Goal: Transaction & Acquisition: Purchase product/service

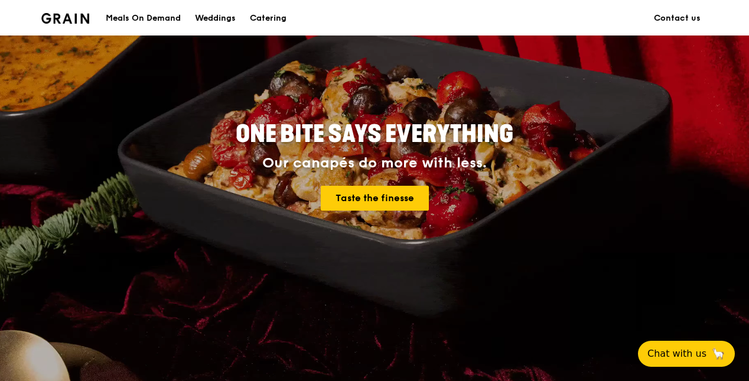
scroll to position [59, 0]
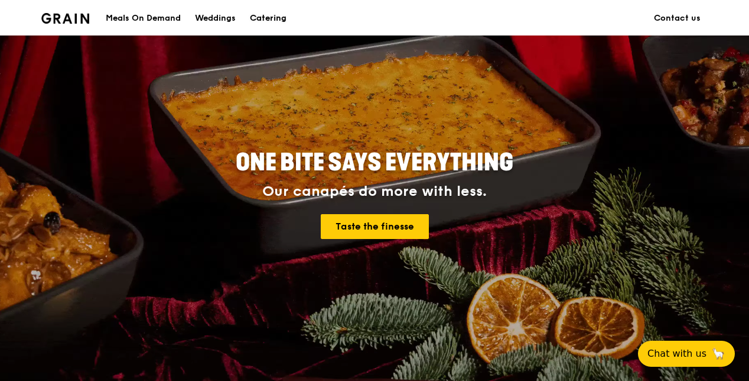
click at [267, 14] on div "Catering" at bounding box center [268, 18] width 37 height 35
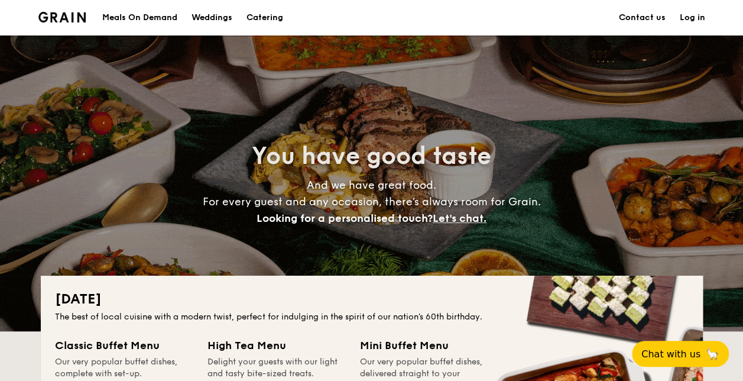
click at [266, 14] on h1 "Catering" at bounding box center [264, 17] width 37 height 35
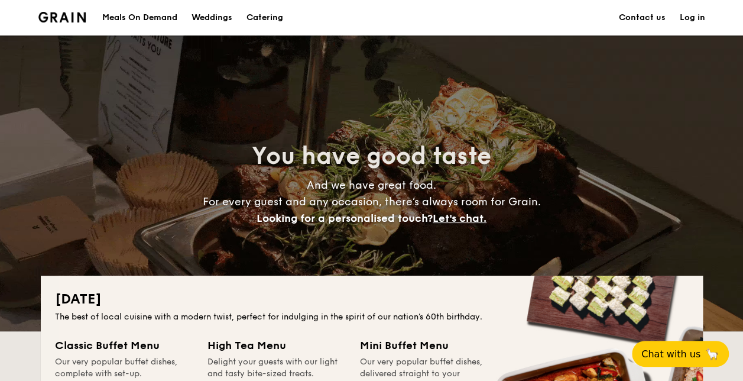
click at [158, 14] on div "Meals On Demand" at bounding box center [139, 17] width 75 height 35
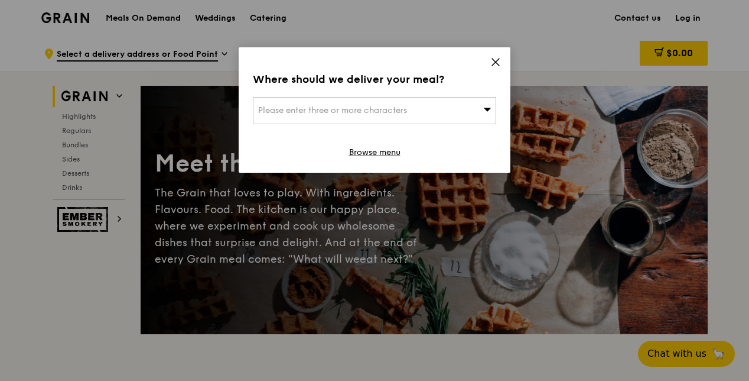
click at [498, 59] on icon at bounding box center [495, 62] width 7 height 7
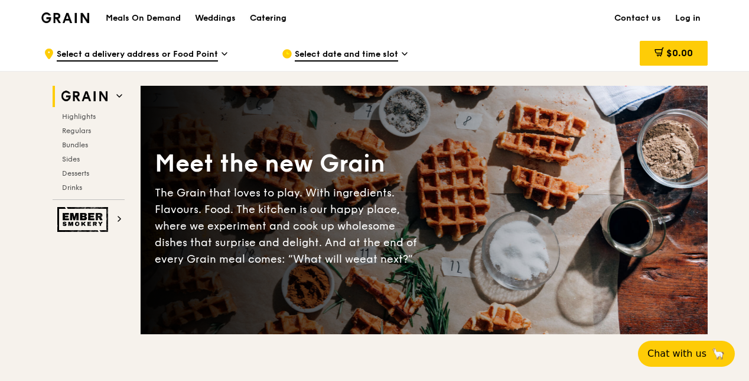
click at [274, 17] on div "Catering" at bounding box center [268, 18] width 37 height 35
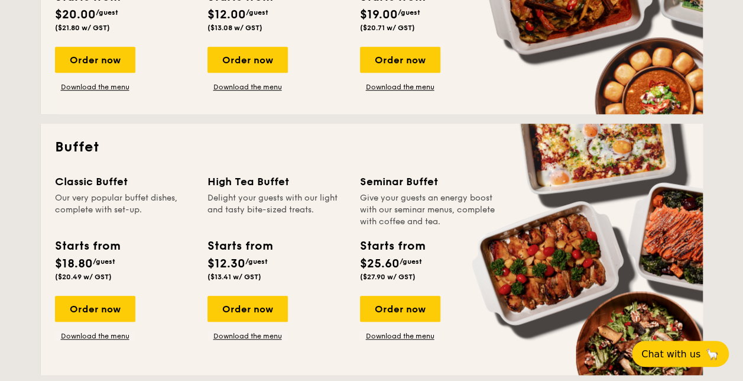
scroll to position [414, 0]
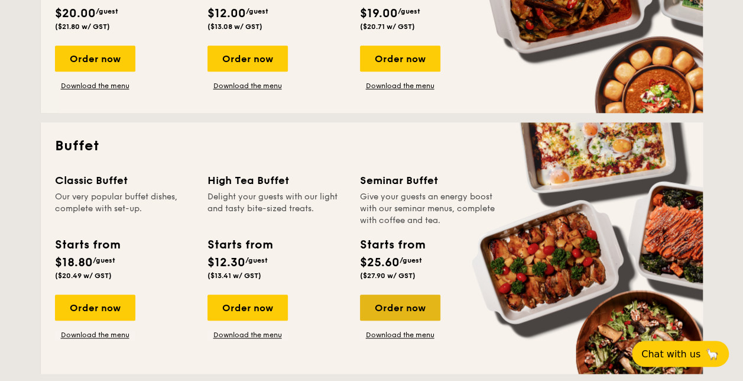
click at [400, 307] on div "Order now" at bounding box center [400, 307] width 80 height 26
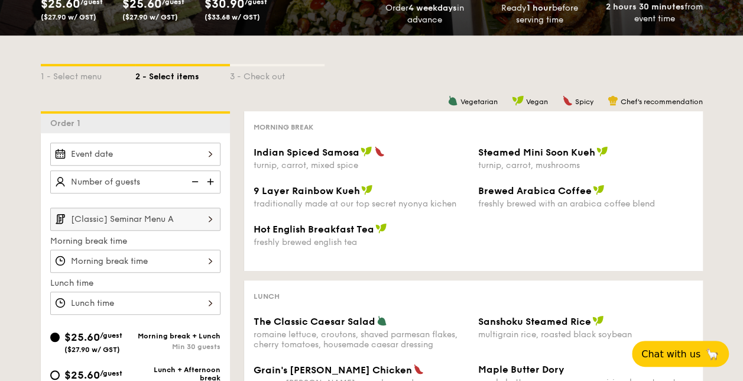
scroll to position [236, 0]
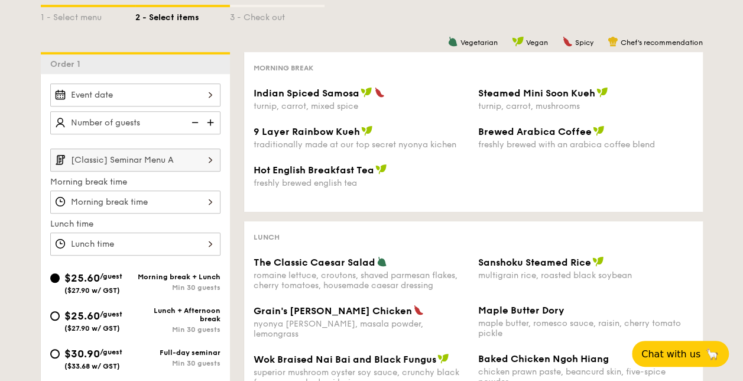
click at [207, 91] on div at bounding box center [135, 94] width 170 height 23
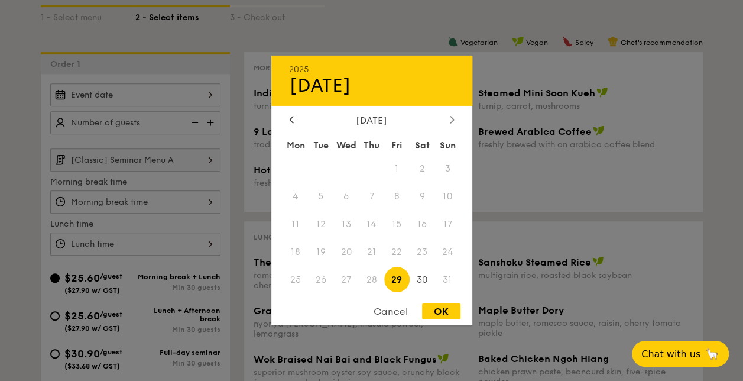
click at [452, 116] on icon at bounding box center [452, 119] width 4 height 7
click at [348, 164] on span "3" at bounding box center [345, 168] width 25 height 25
click at [209, 121] on div at bounding box center [371, 190] width 743 height 381
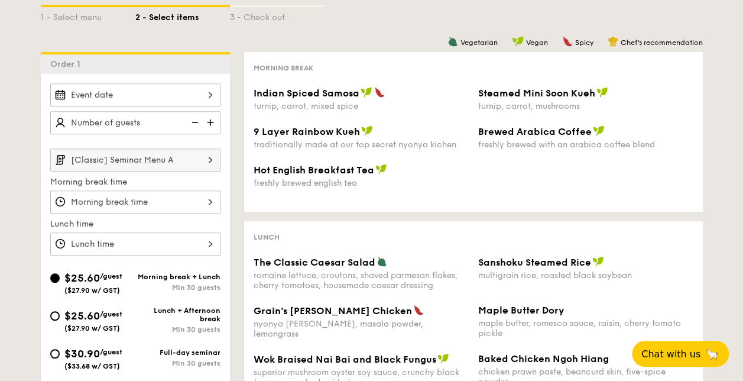
click at [210, 119] on img at bounding box center [212, 122] width 18 height 22
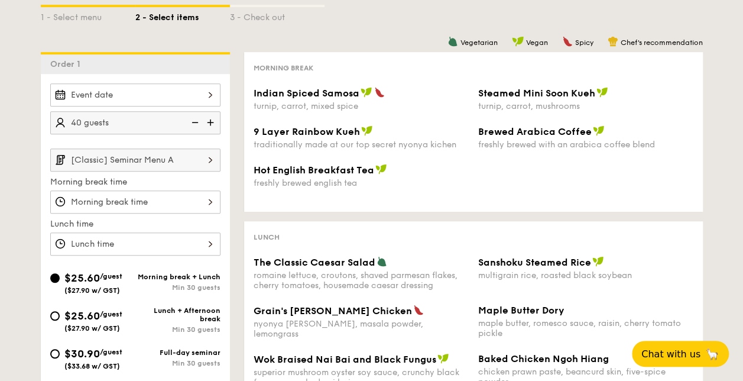
click at [210, 119] on img at bounding box center [212, 122] width 18 height 22
type input "60 guests"
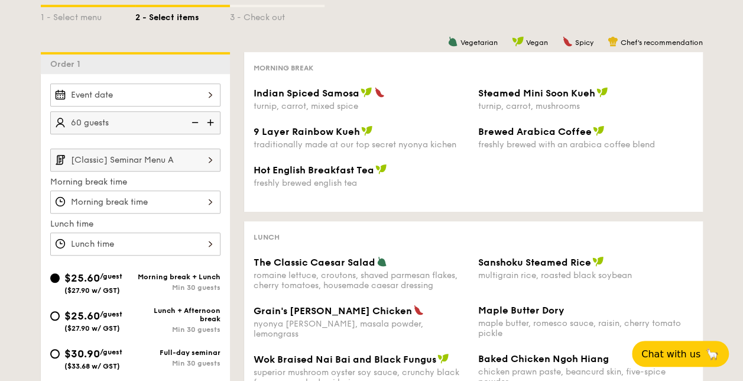
click at [206, 158] on img at bounding box center [210, 159] width 20 height 22
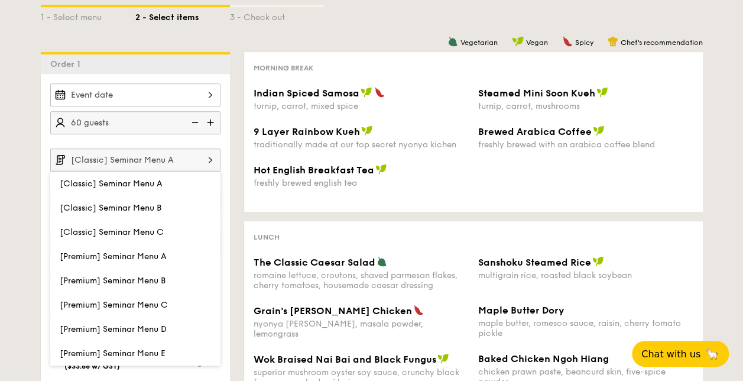
click at [715, 85] on div "1 - Select menu 2 - Select items 3 - Check out Order 1 60 guests [Classic] Semi…" at bounding box center [371, 280] width 743 height 608
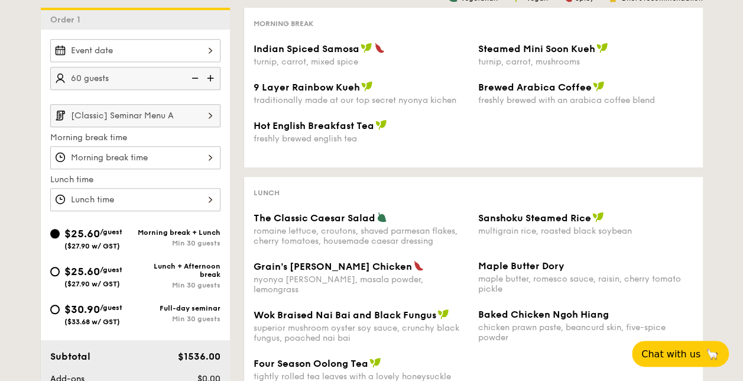
scroll to position [295, 0]
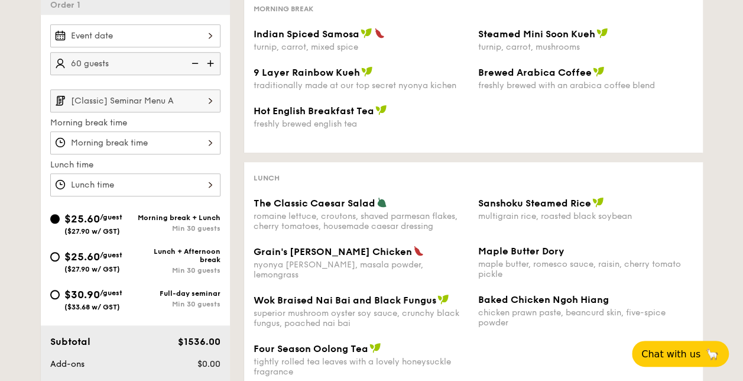
click at [69, 253] on span "$25.60" at bounding box center [81, 256] width 35 height 13
click at [60, 253] on input "$25.60 /guest ($27.90 w/ GST) Lunch + Afternoon break Min 30 guests" at bounding box center [54, 256] width 9 height 9
radio input "true"
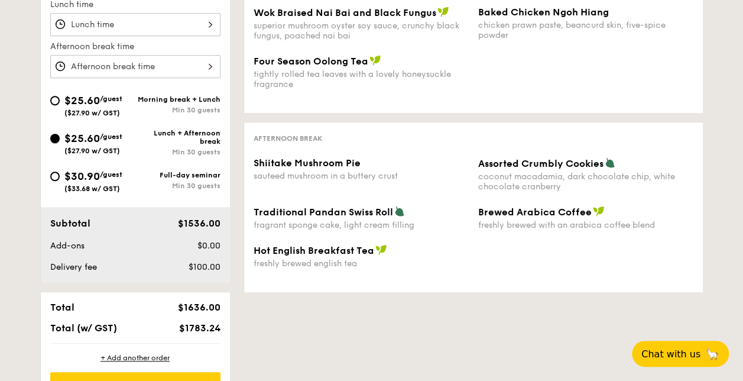
scroll to position [473, 0]
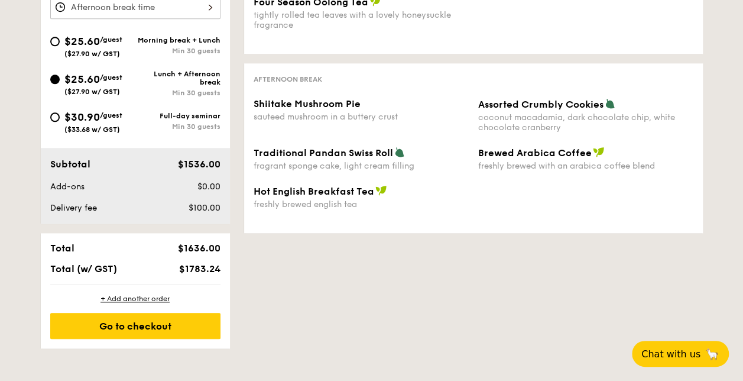
click at [138, 320] on div "Go to checkout" at bounding box center [135, 326] width 170 height 26
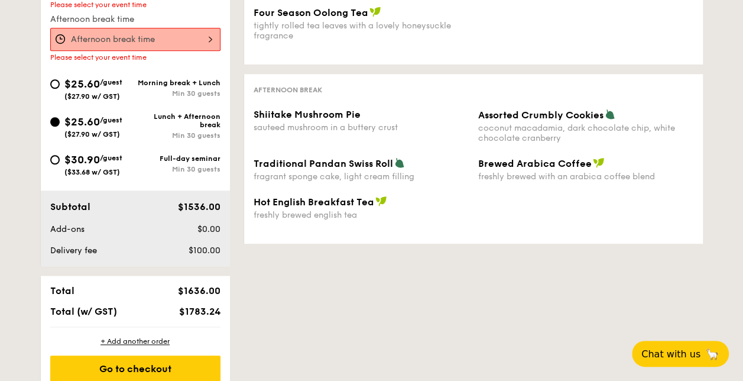
scroll to position [507, 0]
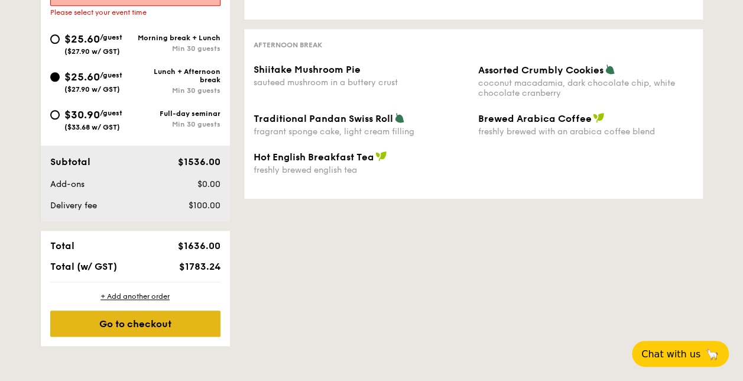
click at [129, 322] on div "Go to checkout" at bounding box center [135, 323] width 170 height 26
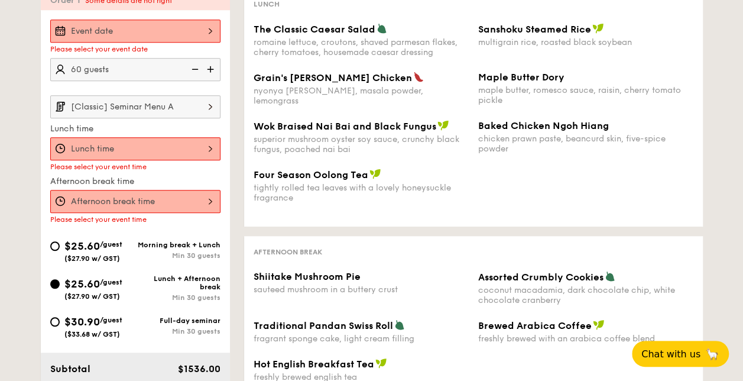
scroll to position [271, 0]
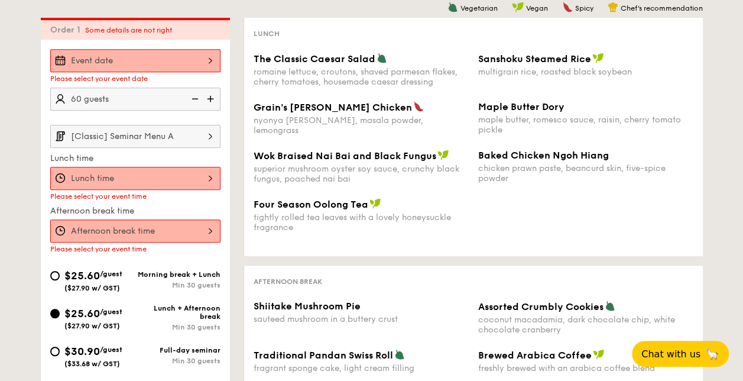
click at [206, 171] on div at bounding box center [135, 178] width 170 height 23
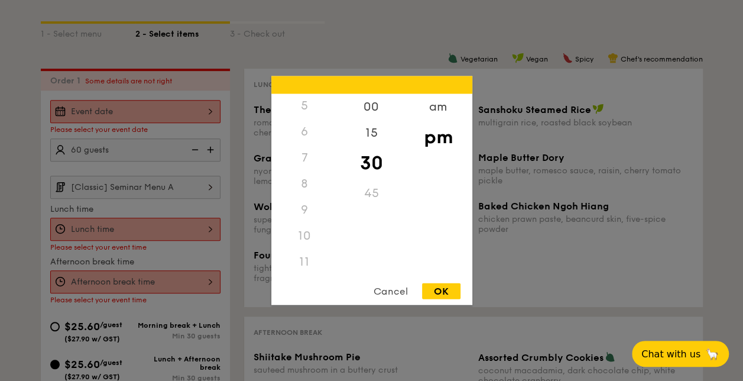
scroll to position [212, 0]
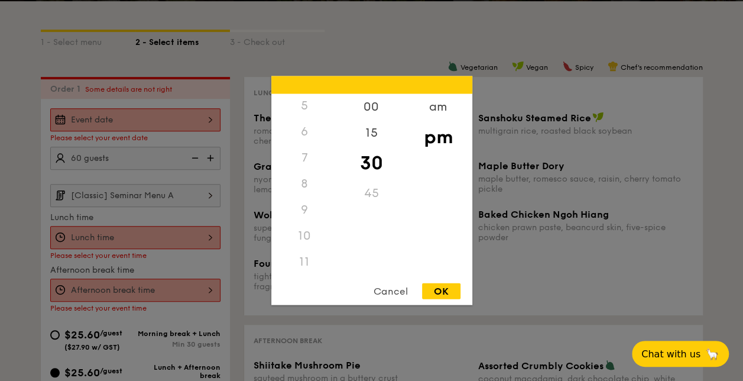
click at [439, 137] on div "pm" at bounding box center [438, 137] width 67 height 34
click at [436, 136] on div "pm" at bounding box center [438, 137] width 67 height 34
click at [434, 134] on div "pm" at bounding box center [438, 137] width 67 height 34
click at [439, 107] on div "am" at bounding box center [438, 111] width 67 height 34
click at [436, 138] on div "pm" at bounding box center [438, 145] width 67 height 34
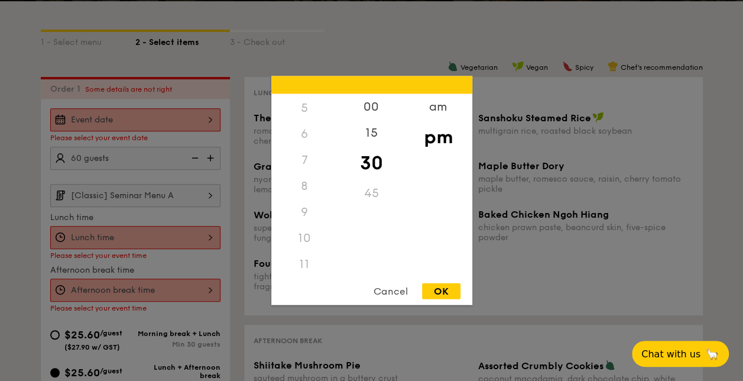
scroll to position [139, 0]
click at [440, 285] on div "OK" at bounding box center [441, 291] width 38 height 16
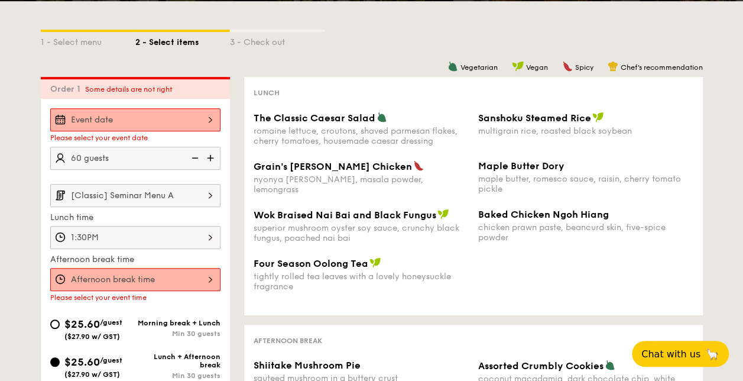
click at [212, 233] on div "1:30PM" at bounding box center [135, 237] width 170 height 23
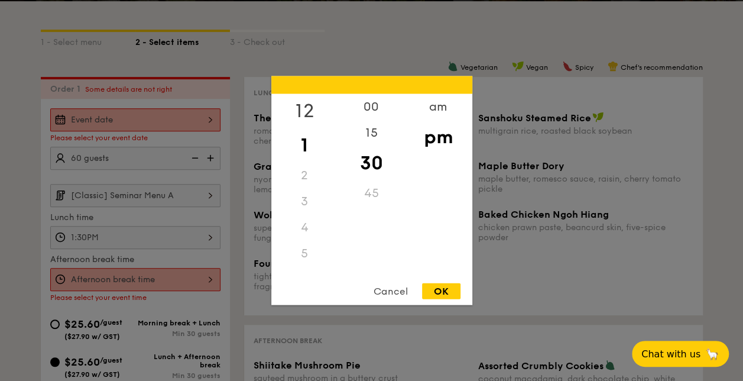
click at [304, 105] on div "12" at bounding box center [304, 111] width 67 height 34
click at [439, 288] on div "OK" at bounding box center [441, 291] width 38 height 16
type input "12:30PM"
click at [210, 274] on div "12 1 2 3 4 5 6 7 8 9 10 11 00 15 30 45 am pm Cancel OK" at bounding box center [135, 279] width 170 height 23
click at [306, 213] on div "4" at bounding box center [304, 215] width 67 height 34
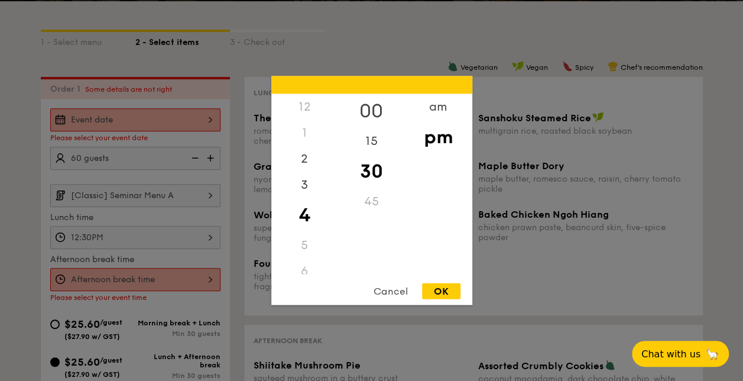
click at [366, 109] on div "00" at bounding box center [371, 111] width 67 height 34
click at [437, 284] on div "OK" at bounding box center [441, 291] width 38 height 16
type input "4:00PM"
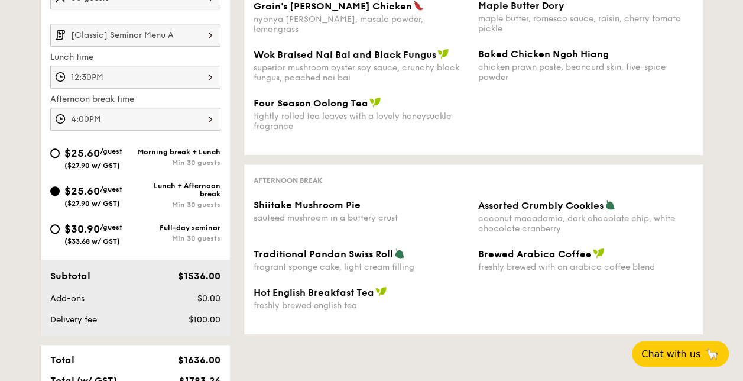
scroll to position [389, 0]
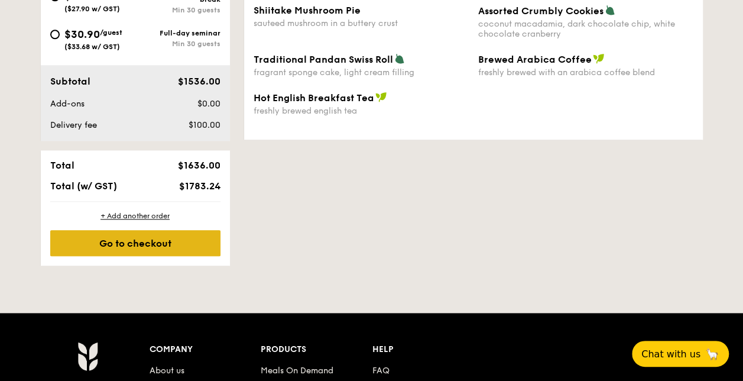
click at [141, 236] on div "Go to checkout" at bounding box center [135, 243] width 170 height 26
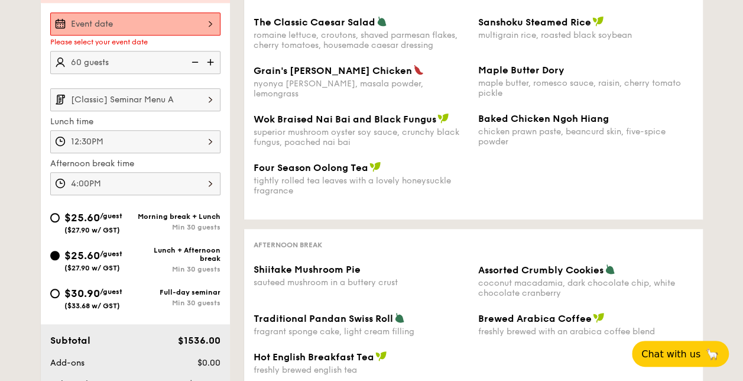
scroll to position [271, 0]
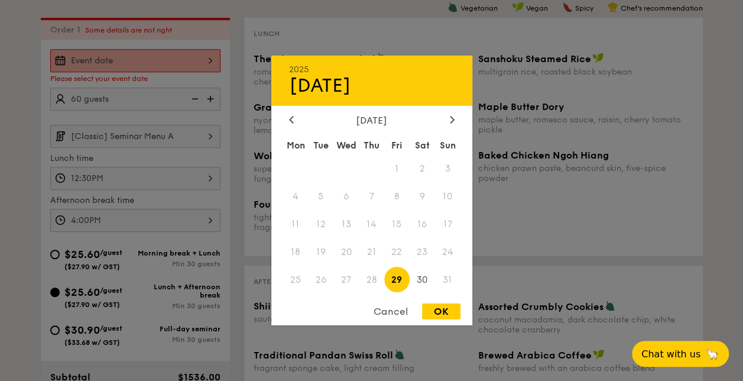
click at [212, 52] on div "2025 Aug [DATE] Tue Wed Thu Fri Sat Sun 1 2 3 4 5 6 7 8 9 10 11 12 13 14 15 16 …" at bounding box center [135, 60] width 170 height 23
click at [451, 116] on icon at bounding box center [452, 119] width 5 height 8
click at [349, 162] on span "3" at bounding box center [345, 168] width 25 height 25
click at [437, 307] on div "OK" at bounding box center [441, 311] width 38 height 16
type input "Sep 03, 2025"
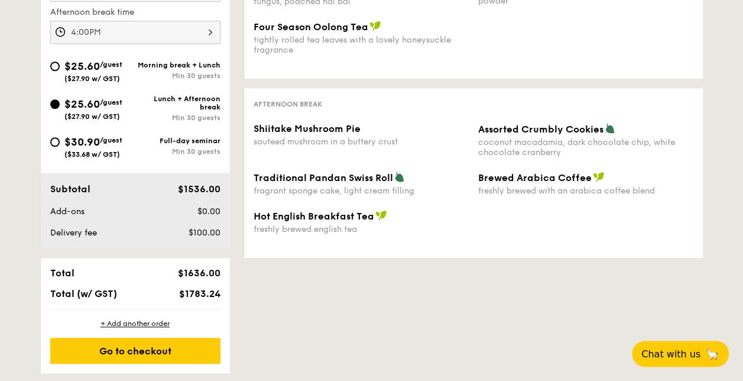
scroll to position [507, 0]
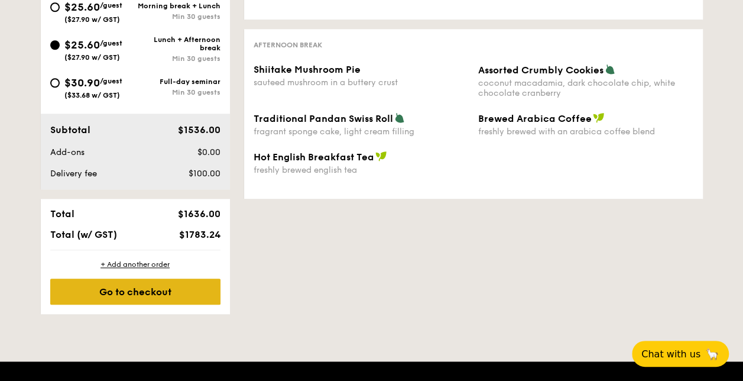
click at [138, 288] on div "Go to checkout" at bounding box center [135, 291] width 170 height 26
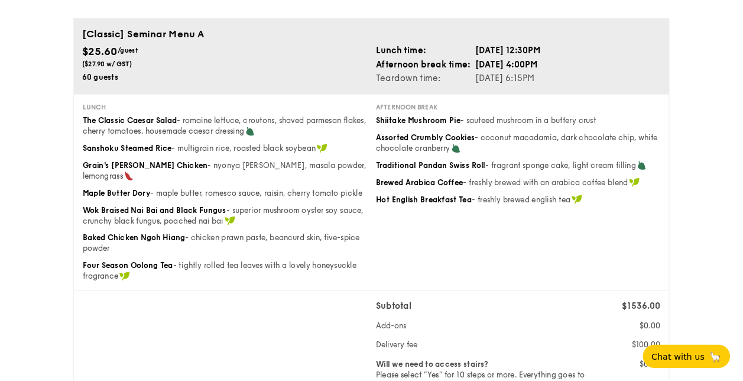
scroll to position [74, 0]
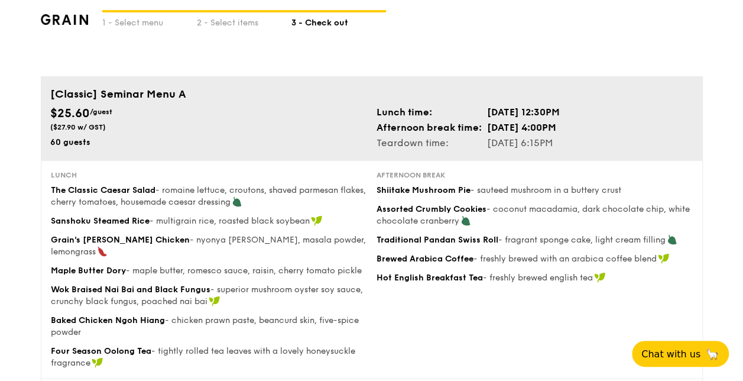
scroll to position [0, 0]
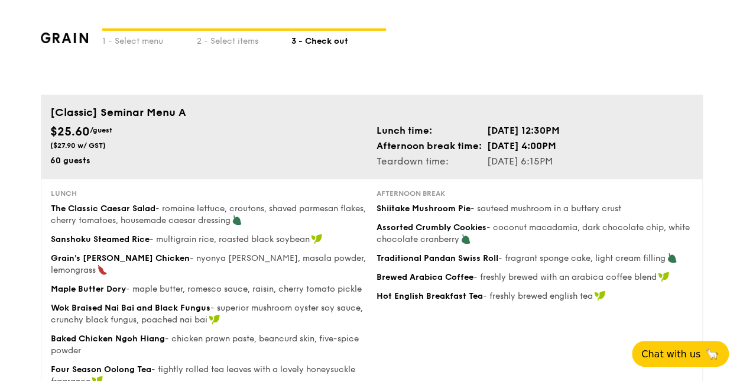
drag, startPoint x: 222, startPoint y: 51, endPoint x: 492, endPoint y: 53, distance: 270.1
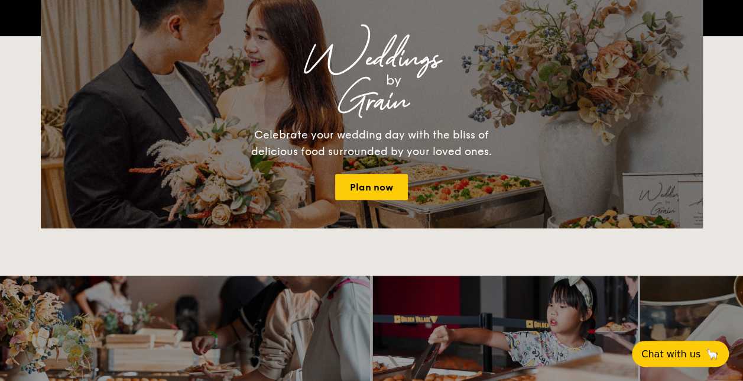
scroll to position [1706, 0]
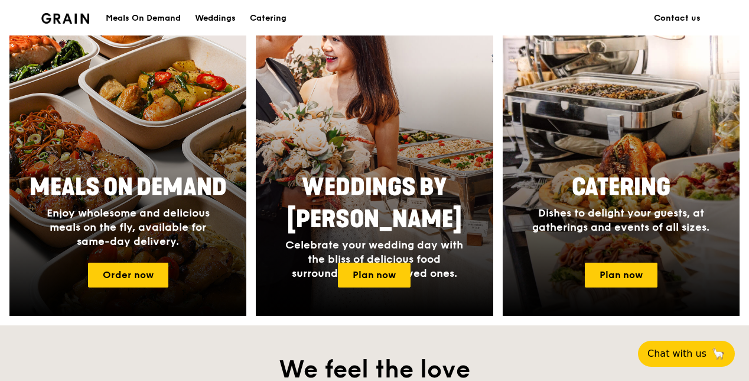
scroll to position [532, 0]
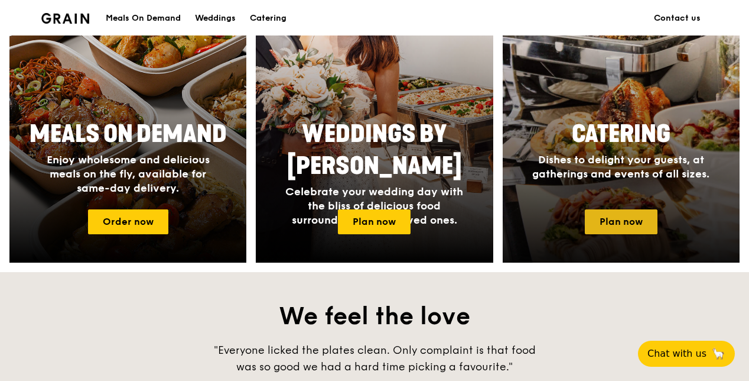
click at [608, 217] on link "Plan now" at bounding box center [621, 221] width 73 height 25
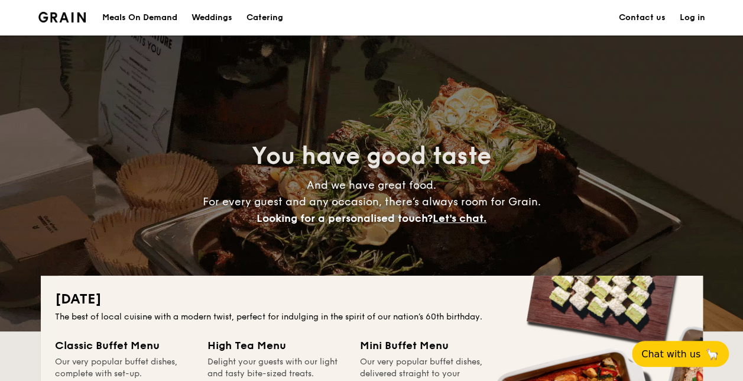
click at [269, 14] on h1 "Catering" at bounding box center [264, 17] width 37 height 35
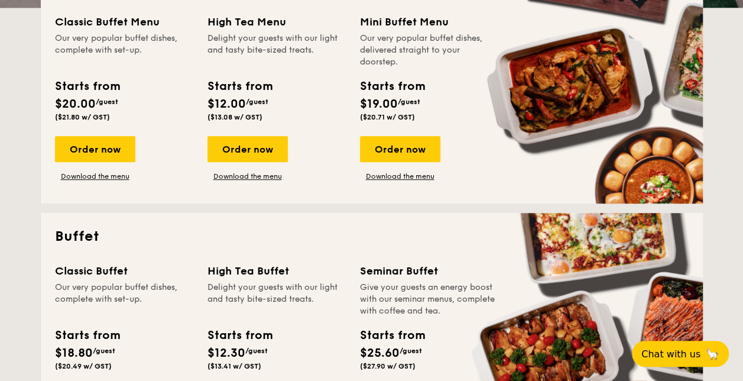
scroll to position [295, 0]
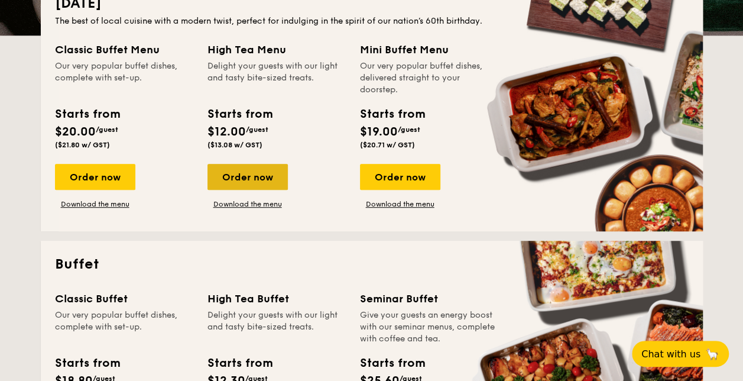
click at [240, 174] on div "Order now" at bounding box center [247, 177] width 80 height 26
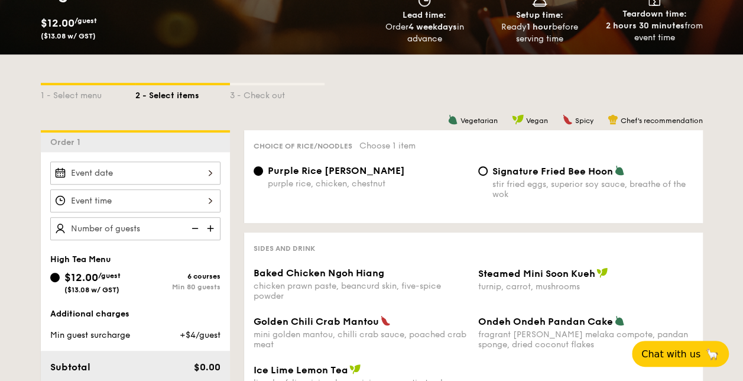
scroll to position [177, 0]
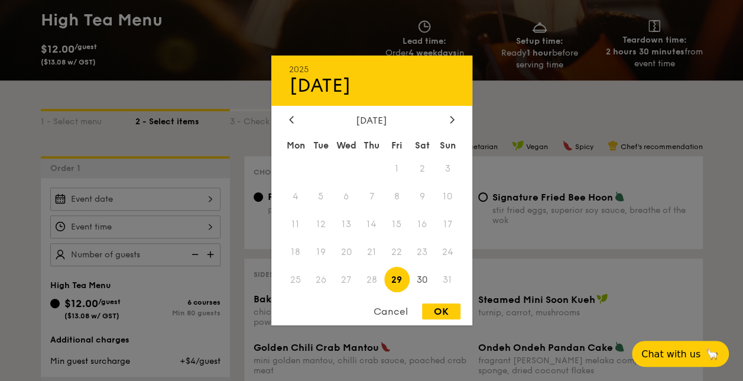
click at [209, 194] on div "2025 Aug [DATE] Tue Wed Thu Fri Sat Sun 1 2 3 4 5 6 7 8 9 10 11 12 13 14 15 16 …" at bounding box center [135, 198] width 170 height 23
click at [455, 117] on div at bounding box center [452, 120] width 11 height 11
click at [343, 167] on span "3" at bounding box center [345, 168] width 25 height 25
click at [346, 167] on span "3" at bounding box center [345, 168] width 25 height 25
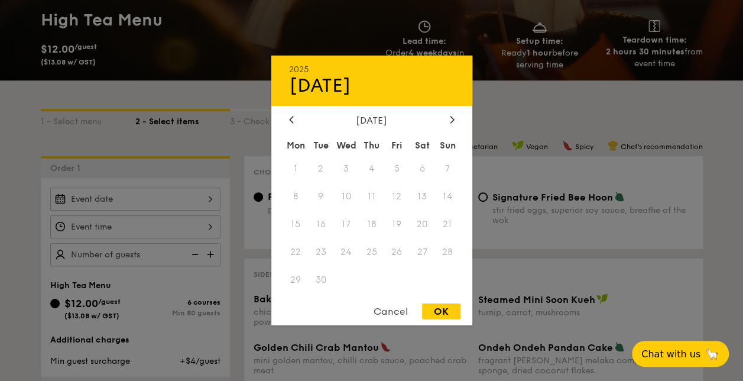
click at [345, 166] on span "3" at bounding box center [345, 168] width 25 height 25
click at [346, 167] on span "3" at bounding box center [345, 168] width 25 height 25
click at [444, 309] on div "OK" at bounding box center [441, 311] width 38 height 16
click at [207, 198] on div "[DATE] 2025 Aug [DATE] Tue Wed Thu Fri Sat Sun 1 2 3 4 5 6 7 8 9 10 11 12 13 14…" at bounding box center [135, 198] width 170 height 23
click at [451, 116] on icon at bounding box center [452, 119] width 4 height 7
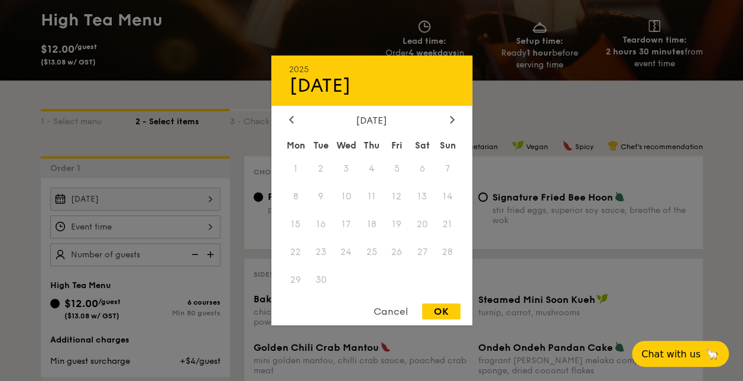
click at [346, 162] on span "3" at bounding box center [345, 168] width 25 height 25
click at [345, 166] on span "3" at bounding box center [345, 168] width 25 height 25
click at [346, 168] on span "3" at bounding box center [345, 168] width 25 height 25
click at [452, 115] on icon at bounding box center [452, 119] width 5 height 8
click at [290, 117] on icon at bounding box center [292, 119] width 4 height 7
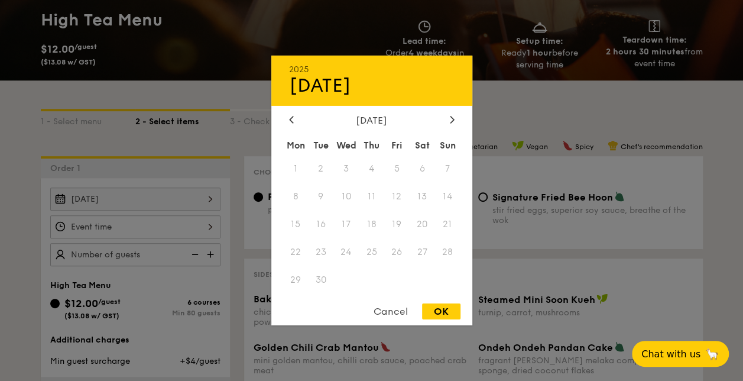
click at [165, 195] on div at bounding box center [371, 190] width 743 height 381
click at [67, 197] on div "[DATE] 2025 Aug [DATE] Tue Wed Thu Fri Sat Sun 1 2 3 4 5 6 7 8 9 10 11 12 13 14…" at bounding box center [135, 198] width 170 height 23
click at [316, 83] on div "[DATE]" at bounding box center [371, 85] width 165 height 22
click at [381, 306] on div "Cancel" at bounding box center [391, 311] width 58 height 16
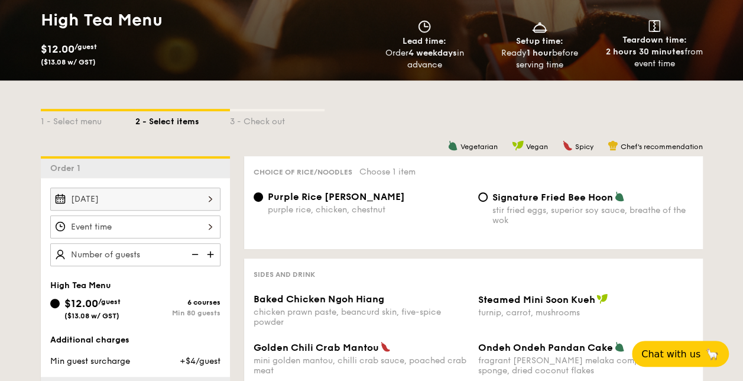
click at [154, 196] on div "[DATE]" at bounding box center [135, 198] width 170 height 23
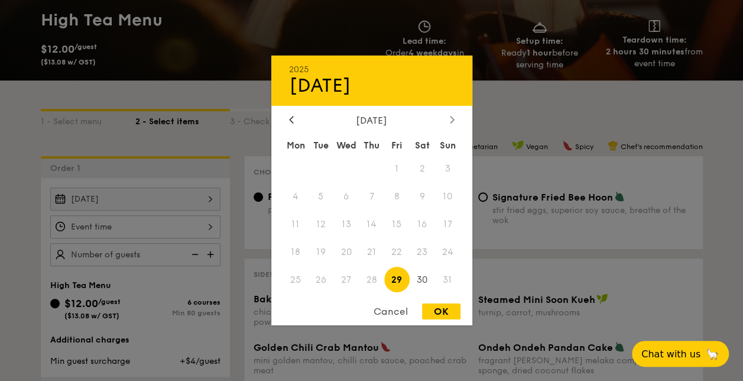
click at [455, 115] on div at bounding box center [452, 120] width 11 height 11
click at [450, 116] on icon at bounding box center [452, 119] width 4 height 7
click at [290, 118] on icon at bounding box center [291, 119] width 5 height 8
click at [291, 117] on icon at bounding box center [291, 119] width 5 height 8
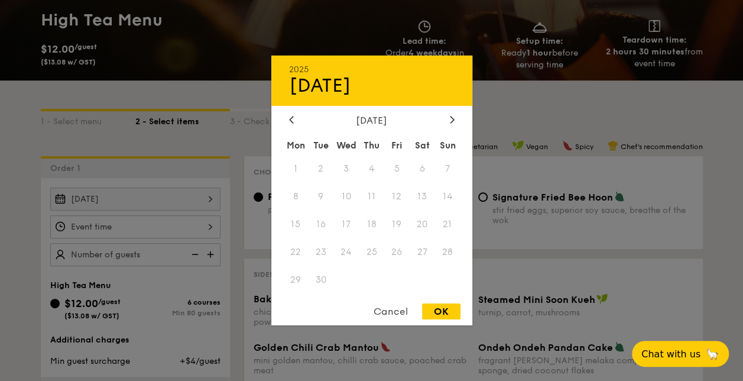
click at [343, 164] on span "3" at bounding box center [345, 168] width 25 height 25
click at [344, 164] on span "3" at bounding box center [345, 168] width 25 height 25
click at [346, 167] on span "3" at bounding box center [345, 168] width 25 height 25
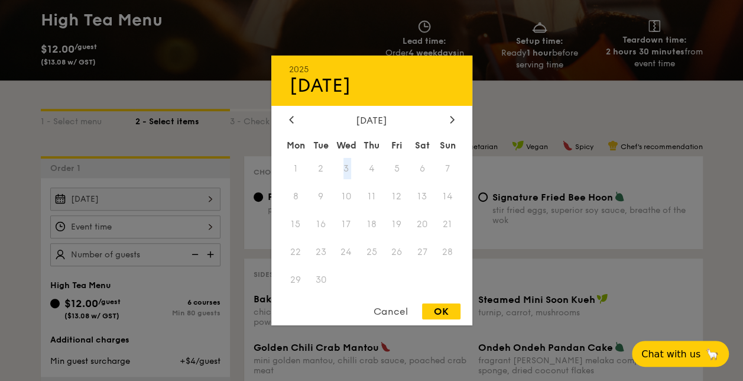
click at [346, 167] on span "3" at bounding box center [345, 168] width 25 height 25
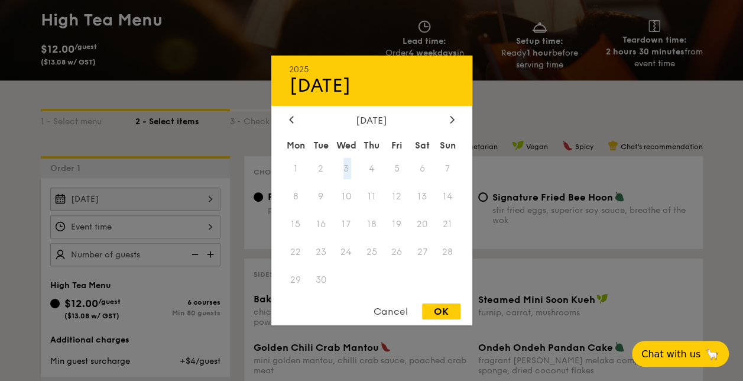
click at [346, 167] on span "3" at bounding box center [345, 168] width 25 height 25
drag, startPoint x: 346, startPoint y: 167, endPoint x: 530, endPoint y: 108, distance: 192.7
click at [530, 108] on div at bounding box center [371, 190] width 743 height 381
click at [209, 200] on div "[DATE] 2025 Aug [DATE] Tue Wed Thu Fri Sat Sun 1 2 3 4 5 6 7 8 9 10 11 12 13 14…" at bounding box center [135, 198] width 170 height 23
click at [424, 279] on span "30" at bounding box center [422, 279] width 25 height 25
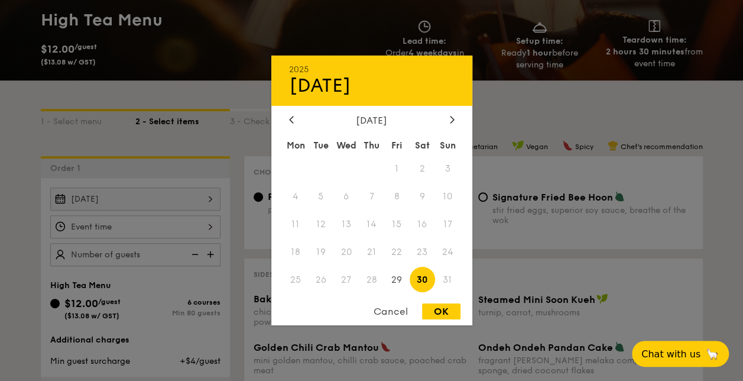
click at [443, 310] on div "OK" at bounding box center [441, 311] width 38 height 16
type input "[DATE]"
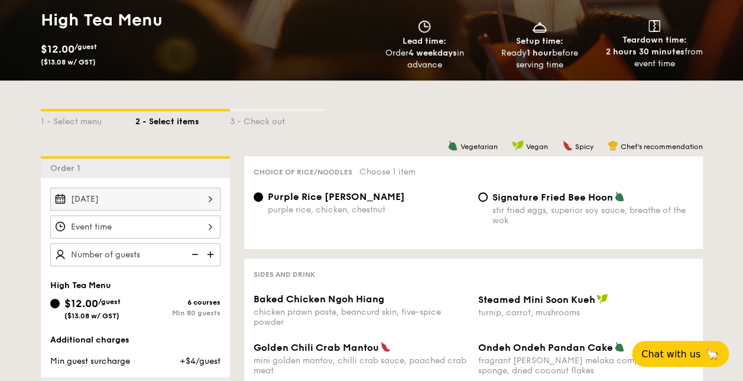
scroll to position [236, 0]
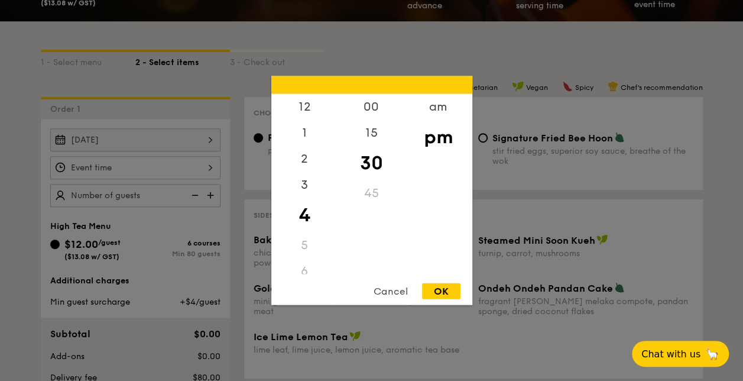
click at [212, 164] on div "12 1 2 3 4 5 6 7 8 9 10 11 00 15 30 45 am pm Cancel OK" at bounding box center [135, 167] width 170 height 23
click at [435, 109] on div "am" at bounding box center [438, 111] width 67 height 34
click at [301, 212] on div "9" at bounding box center [304, 214] width 67 height 34
click at [438, 285] on div "OK" at bounding box center [441, 291] width 38 height 16
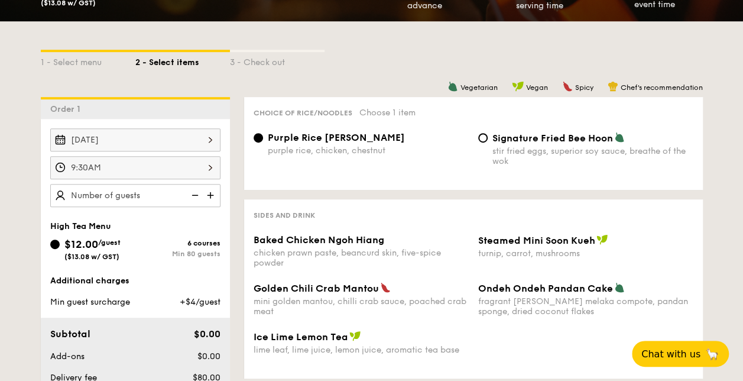
click at [209, 163] on div "9:30AM" at bounding box center [135, 167] width 170 height 23
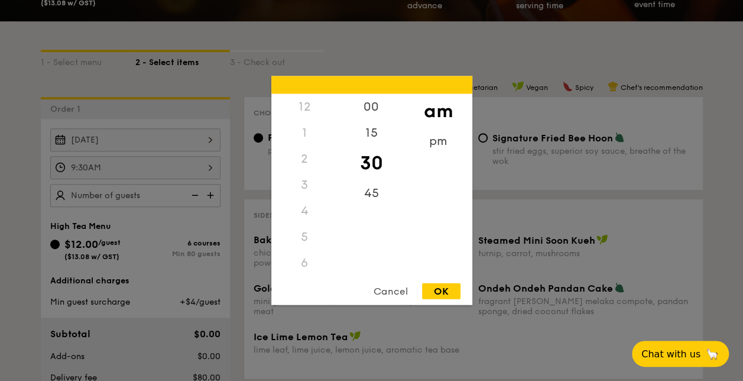
scroll to position [104, 0]
click at [374, 109] on div "00" at bounding box center [371, 111] width 67 height 34
click at [304, 204] on div "8" at bounding box center [304, 215] width 67 height 34
click at [371, 168] on div "30" at bounding box center [371, 171] width 67 height 34
click at [440, 285] on div "OK" at bounding box center [441, 291] width 38 height 16
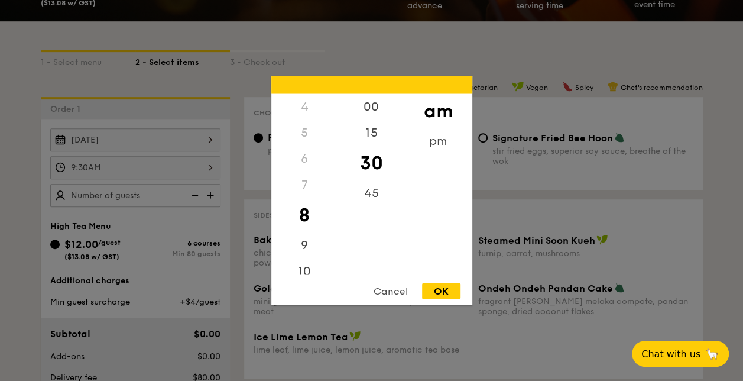
type input "8:30AM"
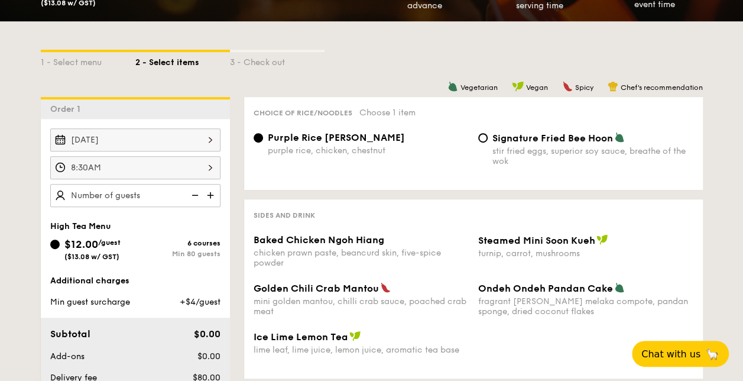
click at [208, 189] on img at bounding box center [212, 195] width 18 height 22
click at [208, 190] on img at bounding box center [212, 195] width 18 height 22
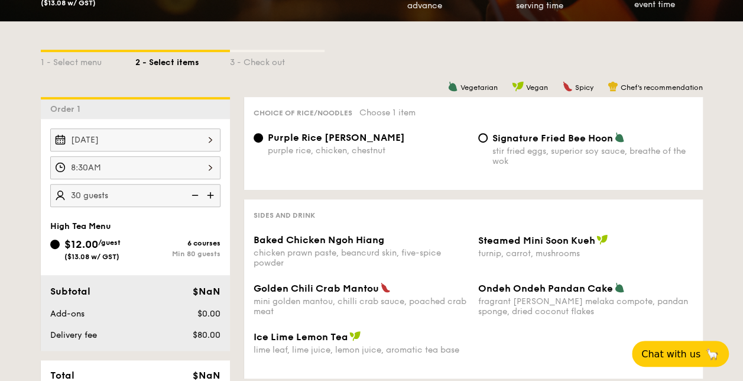
click at [208, 190] on img at bounding box center [212, 195] width 18 height 22
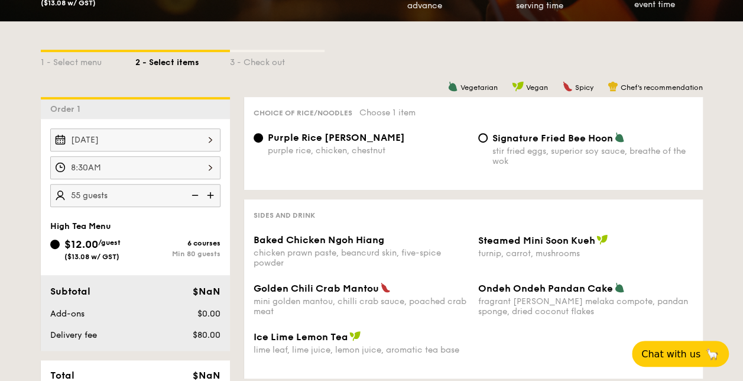
click at [208, 190] on img at bounding box center [212, 195] width 18 height 22
type input "60 guests"
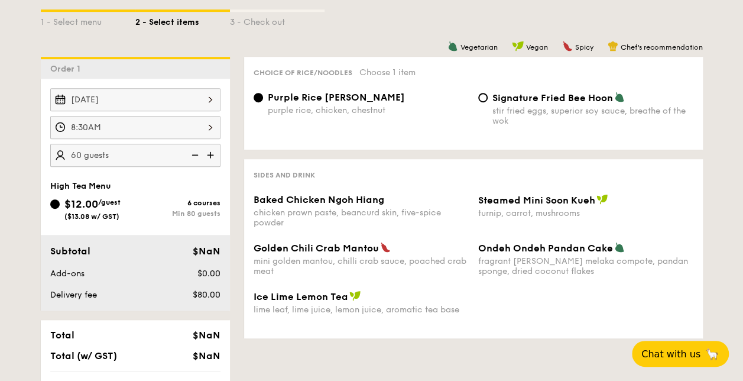
scroll to position [295, 0]
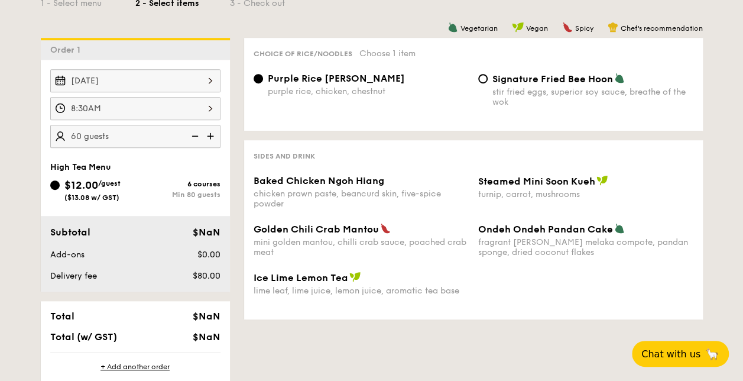
click at [263, 79] on div "Purple Rice Loh Mai Kai purple rice, chicken, chestnut" at bounding box center [361, 85] width 225 height 24
click at [487, 80] on div "Signature Fried Bee Hoon stir fried eggs, superior soy sauce, breathe of the wok" at bounding box center [585, 90] width 225 height 34
click at [482, 79] on input "Signature Fried Bee Hoon stir fried eggs, superior soy sauce, breathe of the wok" at bounding box center [482, 78] width 9 height 9
radio input "true"
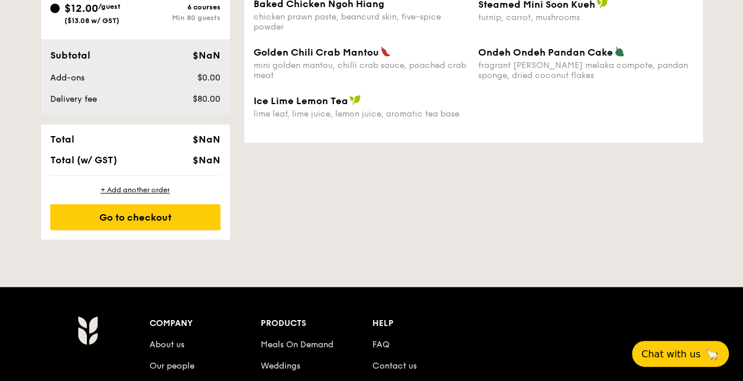
scroll to position [473, 0]
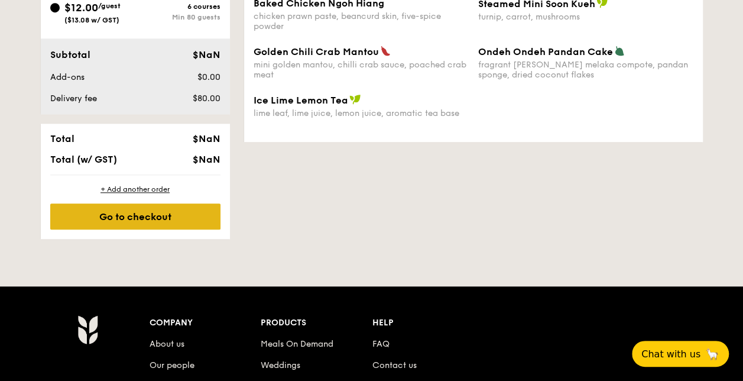
click at [137, 214] on div "Go to checkout" at bounding box center [135, 216] width 170 height 26
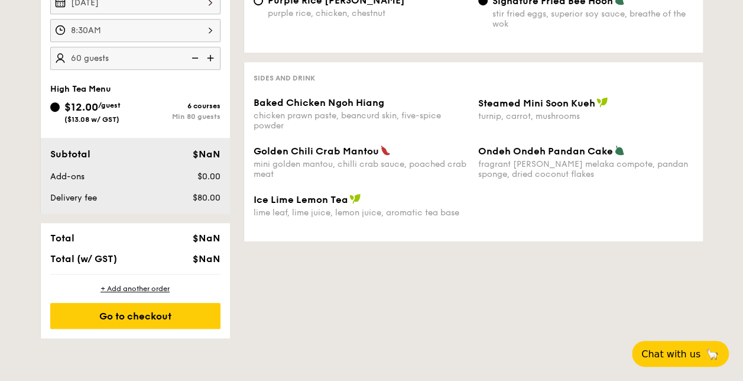
scroll to position [355, 0]
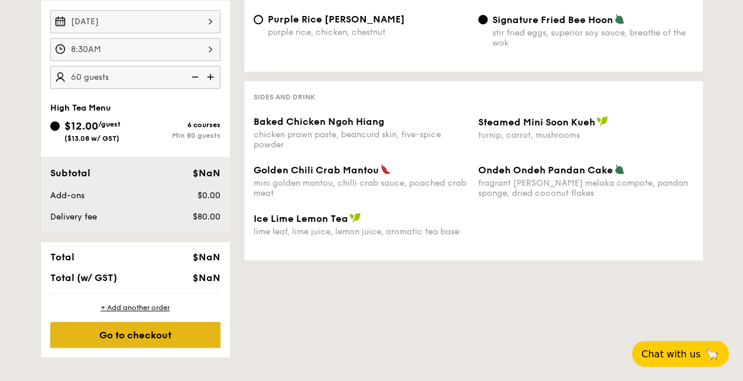
click at [138, 332] on div "Go to checkout" at bounding box center [135, 335] width 170 height 26
drag, startPoint x: 138, startPoint y: 332, endPoint x: 171, endPoint y: 338, distance: 33.6
click at [171, 338] on div "Go to checkout" at bounding box center [135, 335] width 170 height 26
click at [153, 332] on div "Go to checkout" at bounding box center [135, 335] width 170 height 26
click at [153, 331] on div "Go to checkout" at bounding box center [135, 335] width 170 height 26
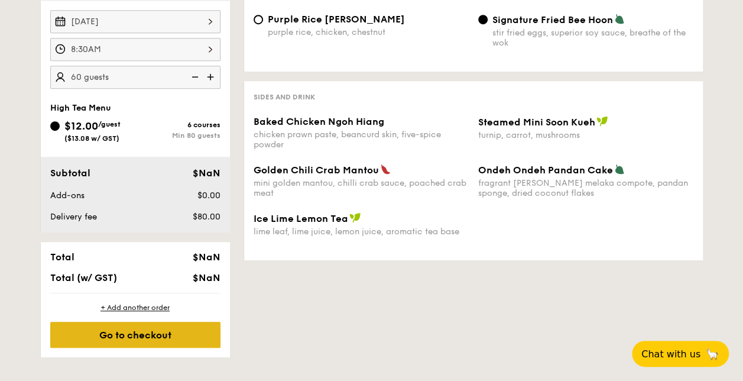
click at [153, 331] on div "Go to checkout" at bounding box center [135, 335] width 170 height 26
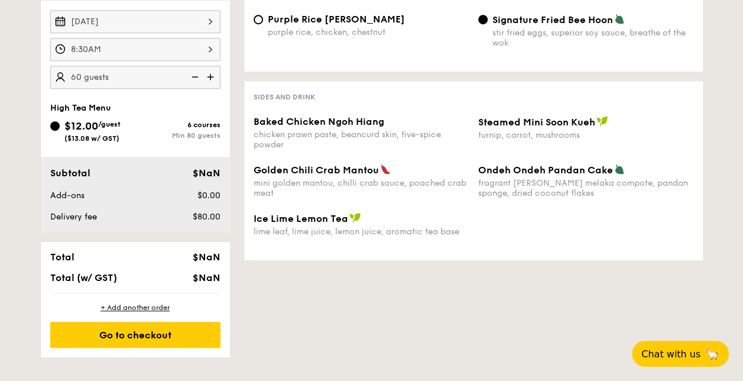
drag, startPoint x: 153, startPoint y: 331, endPoint x: 268, endPoint y: 322, distance: 115.0
click at [268, 322] on div "1 - Select menu 2 - Select items 3 - Check out Order 1 [DATE] 8:30AM 60 guests …" at bounding box center [371, 130] width 681 height 454
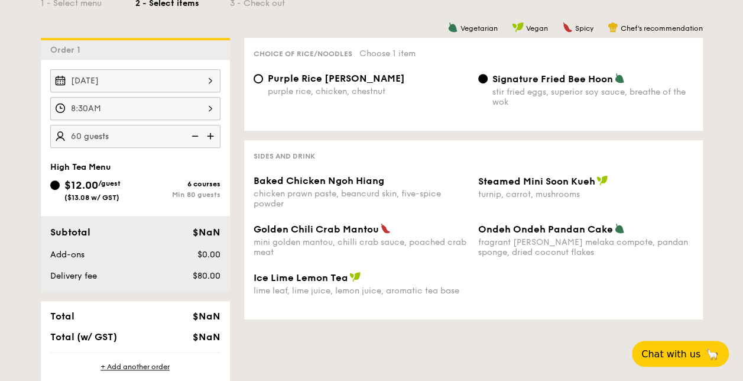
scroll to position [236, 0]
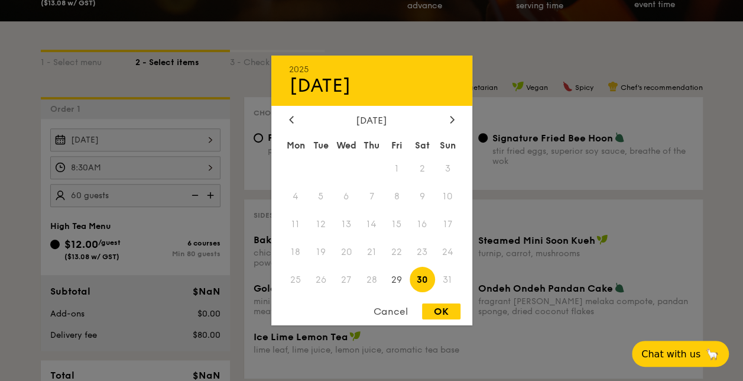
click at [212, 137] on div "[DATE] 2025 Aug [DATE] Tue Wed Thu Fri Sat Sun 1 2 3 4 5 6 7 8 9 10 11 12 13 14…" at bounding box center [135, 139] width 170 height 23
click at [420, 274] on span "30" at bounding box center [422, 279] width 25 height 25
click at [444, 312] on div "OK" at bounding box center [441, 311] width 38 height 16
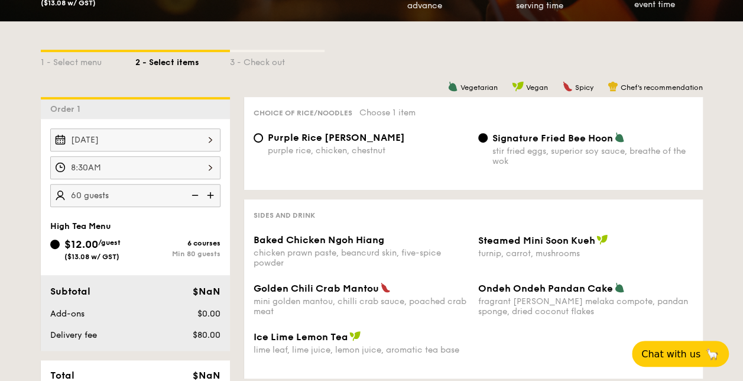
click at [210, 190] on img at bounding box center [212, 195] width 18 height 22
click at [211, 193] on img at bounding box center [212, 195] width 18 height 22
type input "80 guests"
